Goal: Task Accomplishment & Management: Use online tool/utility

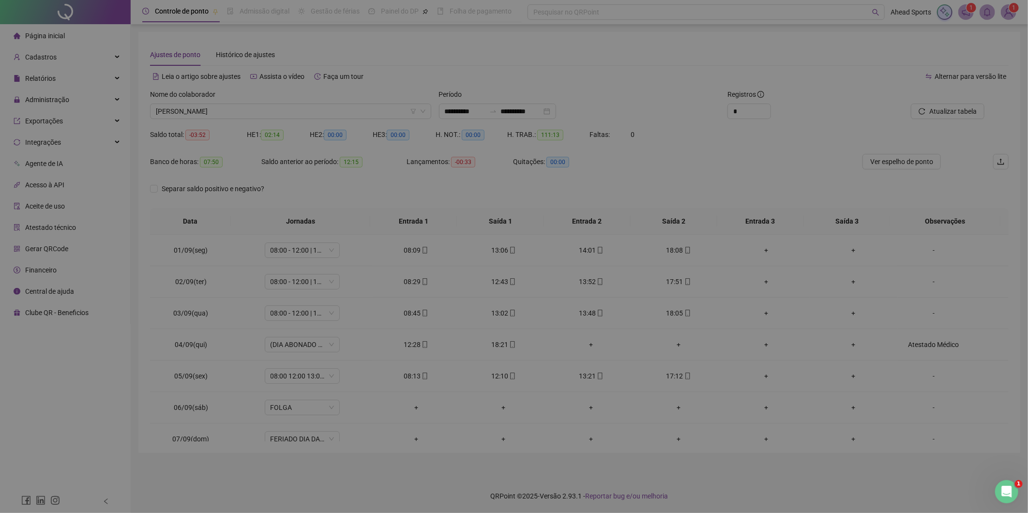
scroll to position [269, 0]
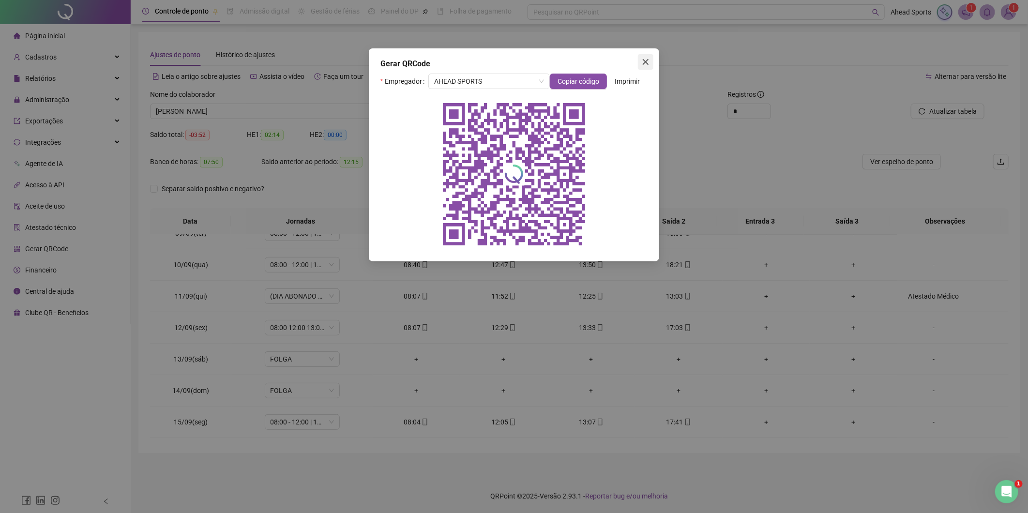
click at [648, 60] on icon "close" at bounding box center [646, 62] width 6 height 6
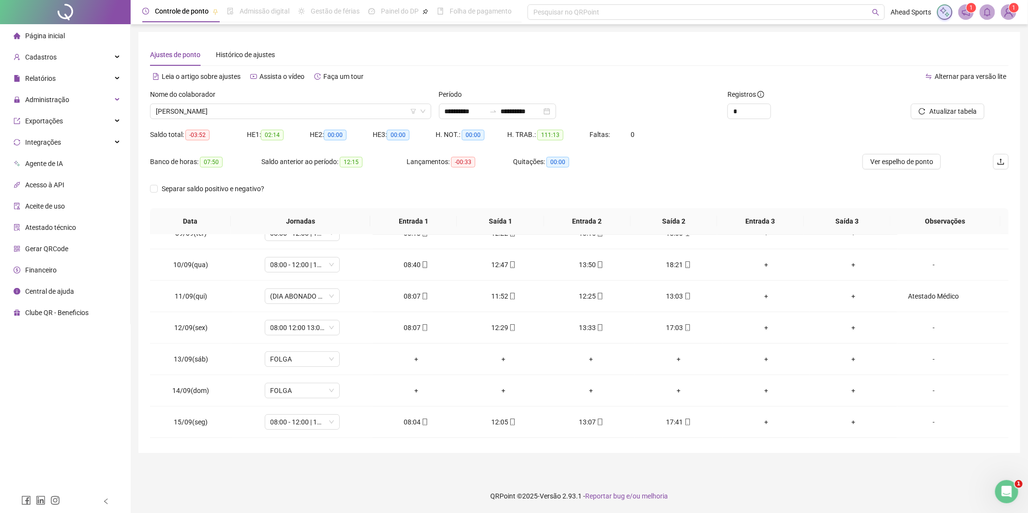
click at [52, 253] on span "Gerar QRCode" at bounding box center [46, 249] width 43 height 8
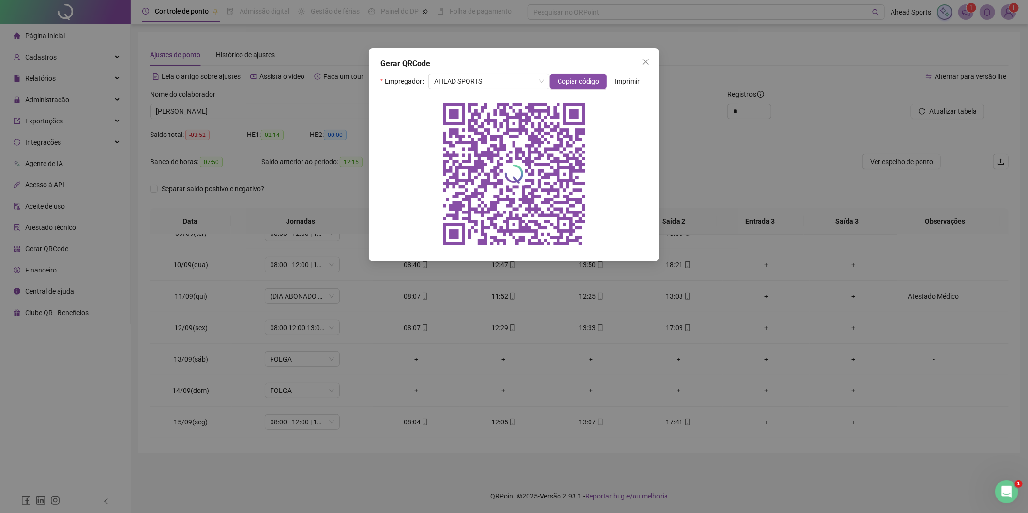
click at [651, 61] on span "Close" at bounding box center [645, 62] width 15 height 8
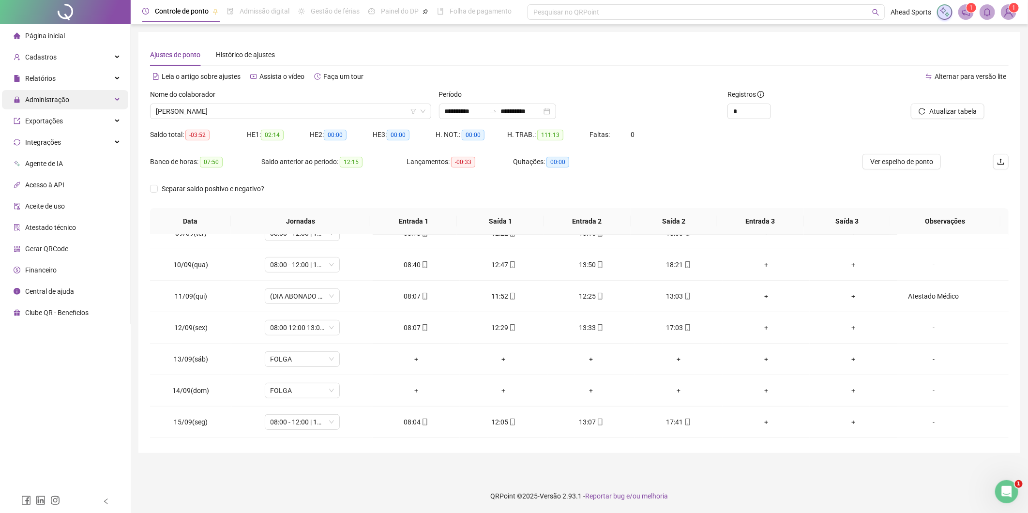
click at [85, 100] on div "Administração" at bounding box center [65, 99] width 126 height 19
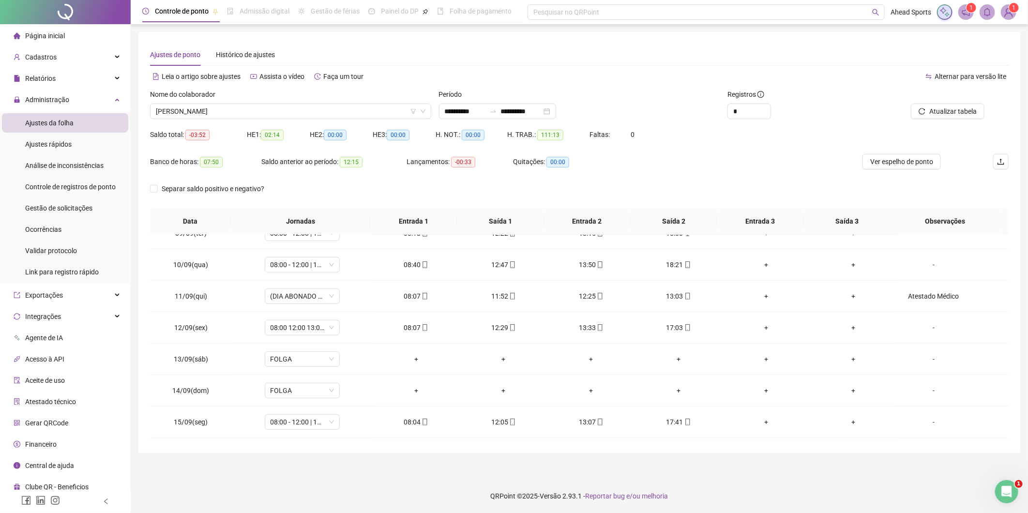
click at [85, 123] on li "Ajustes da folha" at bounding box center [65, 122] width 126 height 19
click at [304, 110] on span "[PERSON_NAME]" at bounding box center [291, 111] width 270 height 15
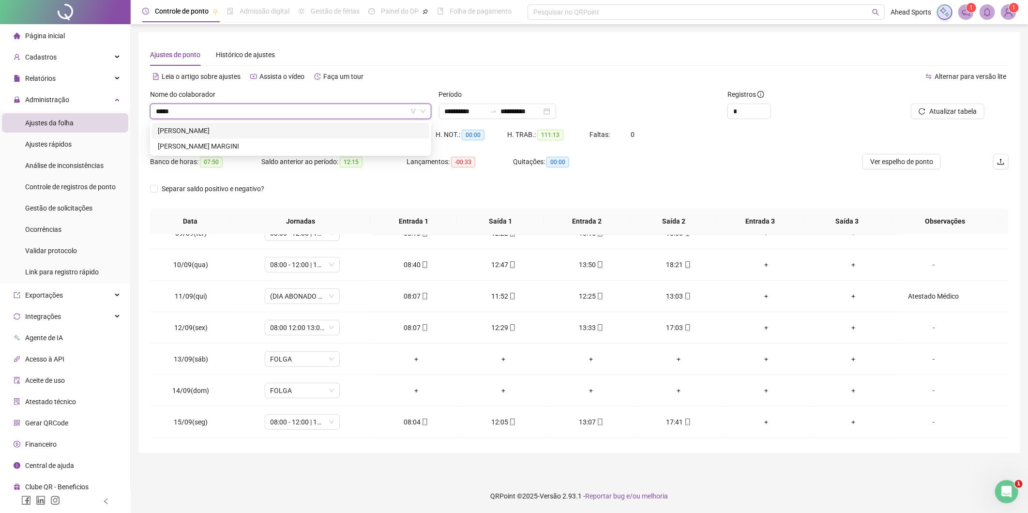
type input "******"
click at [289, 146] on div "[PERSON_NAME] MARGINI" at bounding box center [291, 146] width 266 height 11
